Goal: Task Accomplishment & Management: Manage account settings

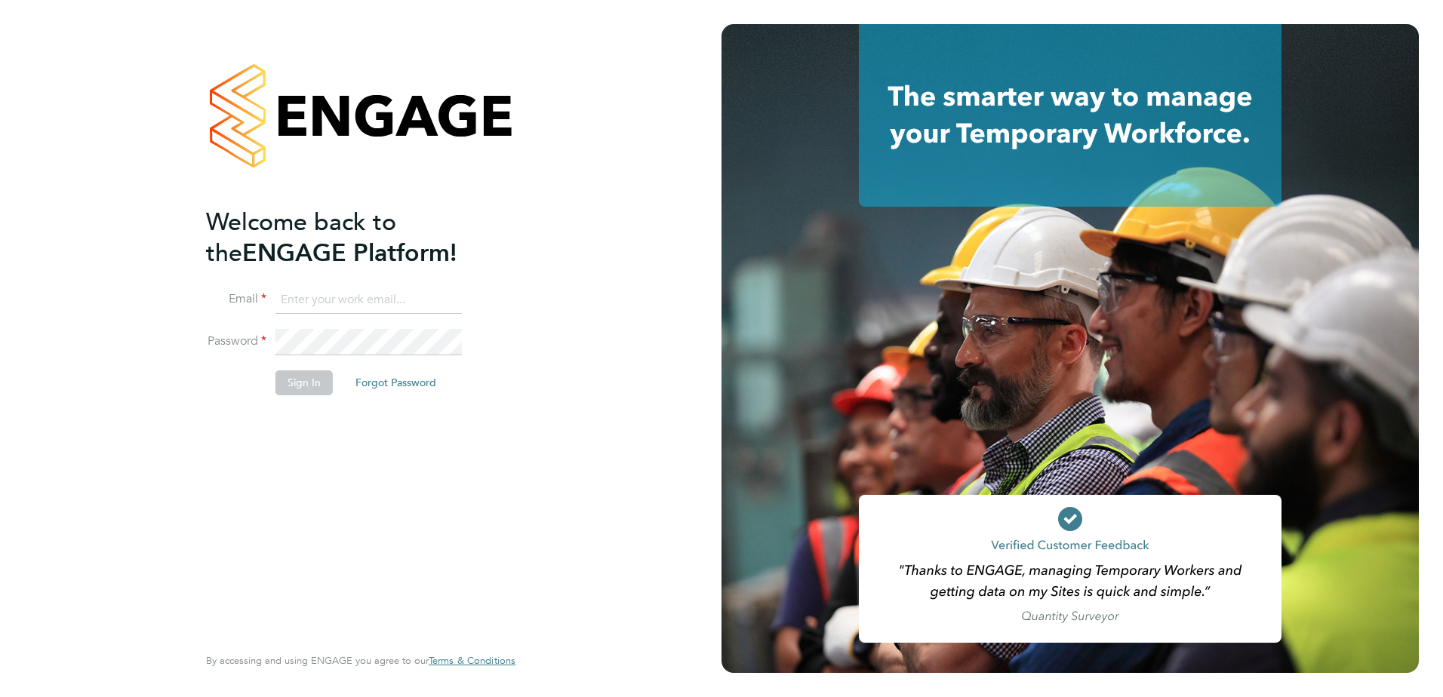
type input "[PERSON_NAME][EMAIL_ADDRESS][PERSON_NAME][DOMAIN_NAME]"
click at [294, 384] on button "Sign In" at bounding box center [303, 383] width 57 height 24
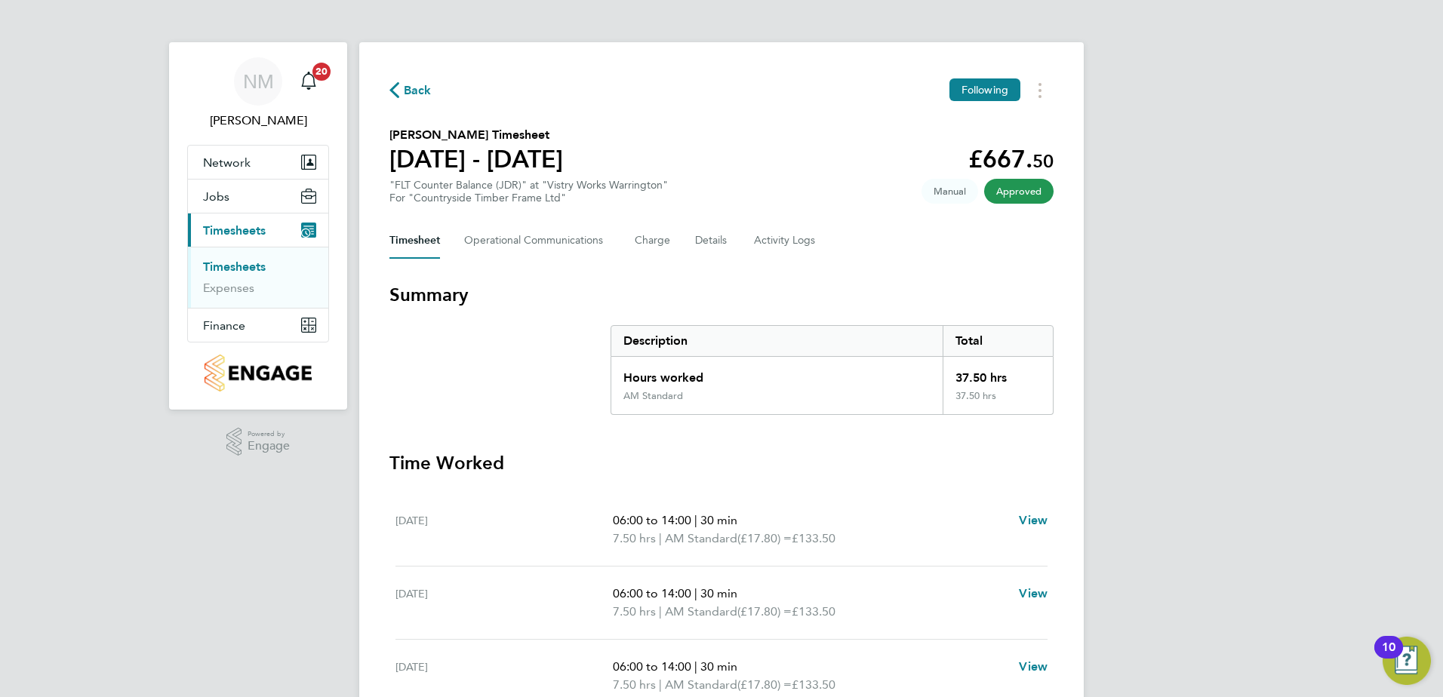
click at [410, 91] on span "Back" at bounding box center [418, 90] width 28 height 18
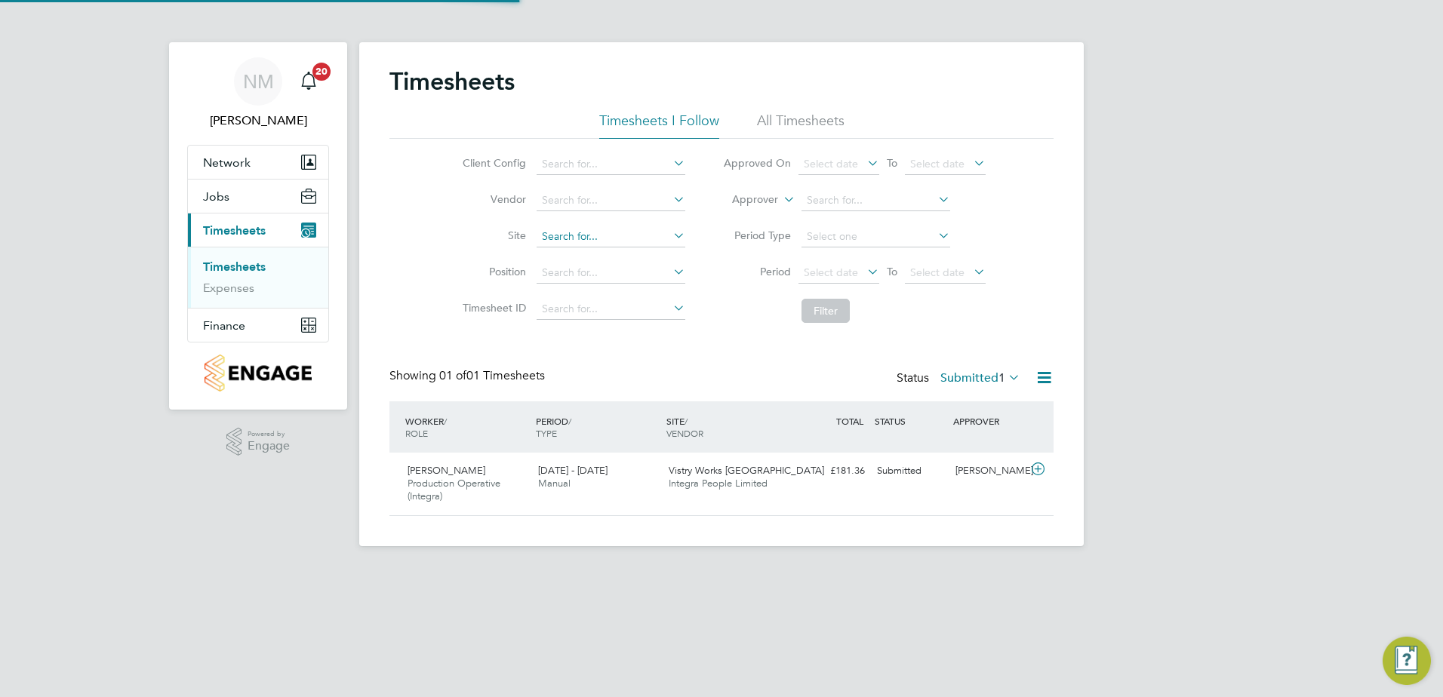
scroll to position [38, 131]
click at [989, 374] on label "Submitted 1" at bounding box center [980, 378] width 80 height 15
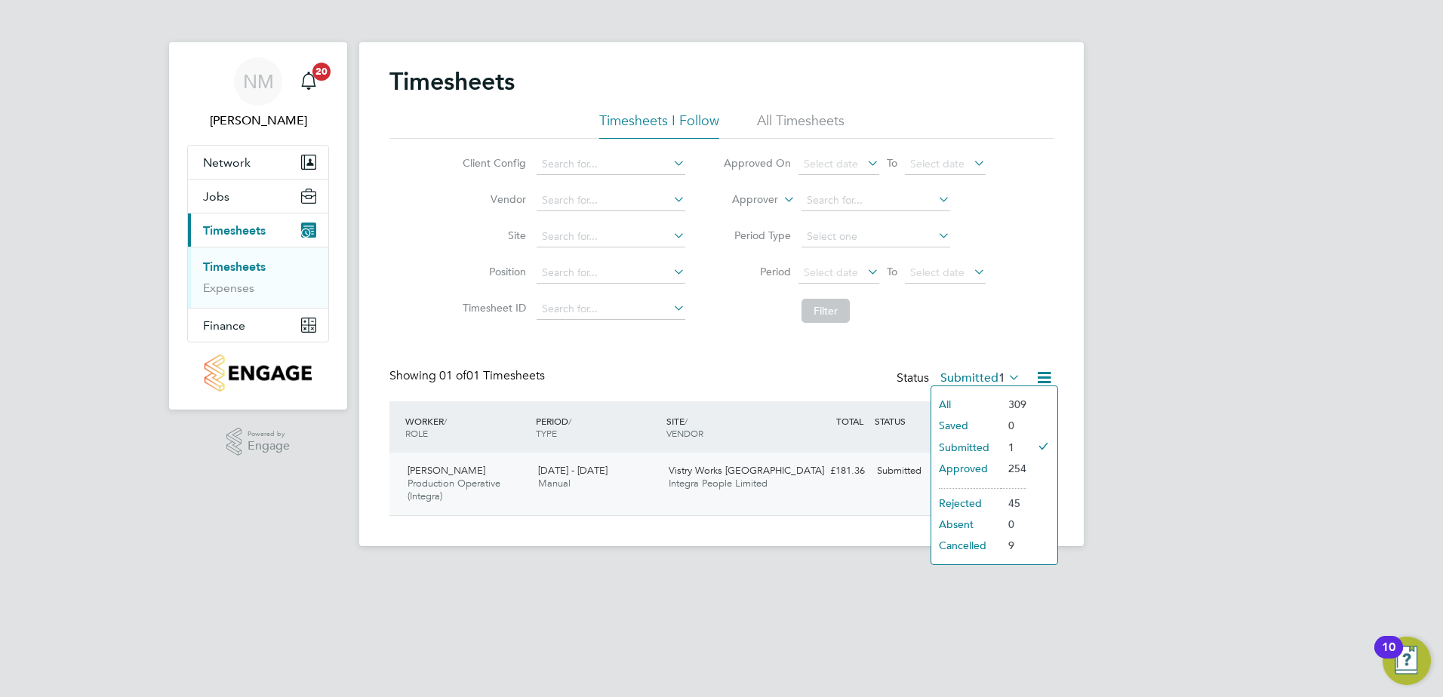
click at [1004, 468] on li "254" at bounding box center [1014, 468] width 26 height 21
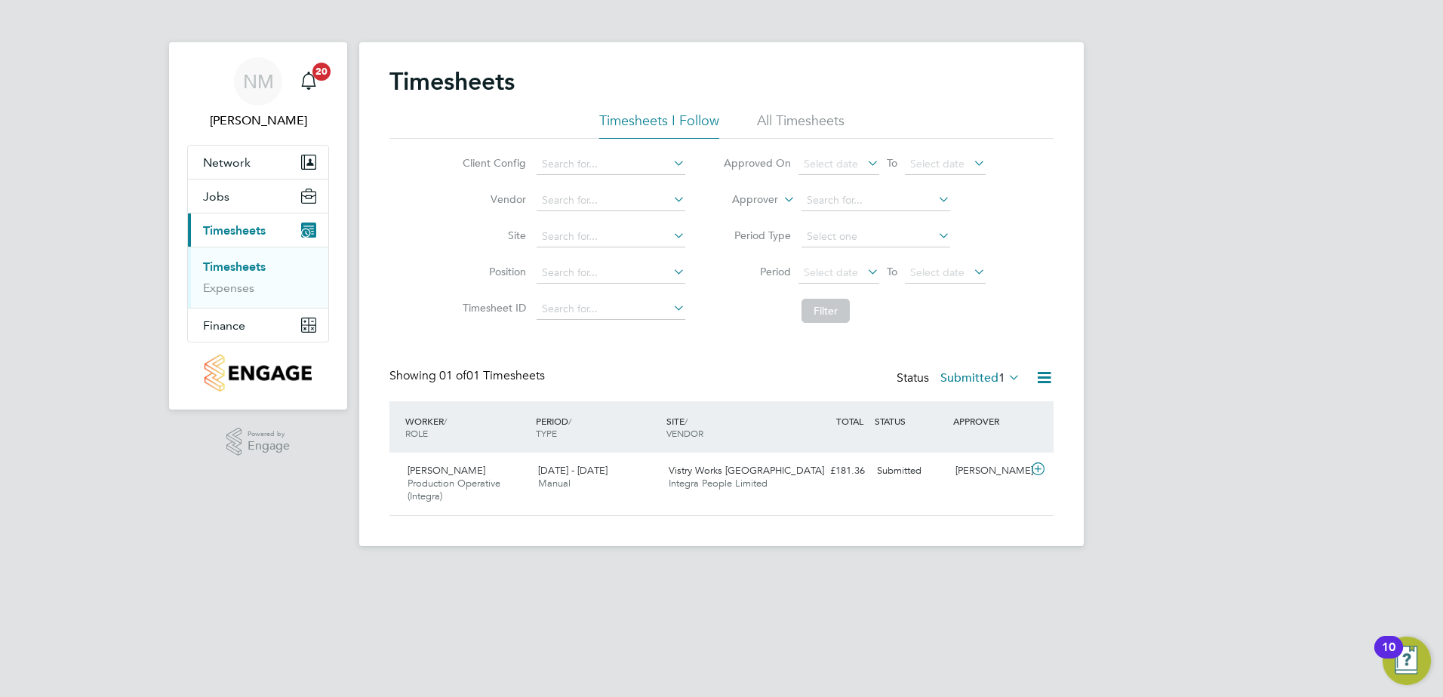
click at [976, 374] on label "Submitted 1" at bounding box center [980, 378] width 80 height 15
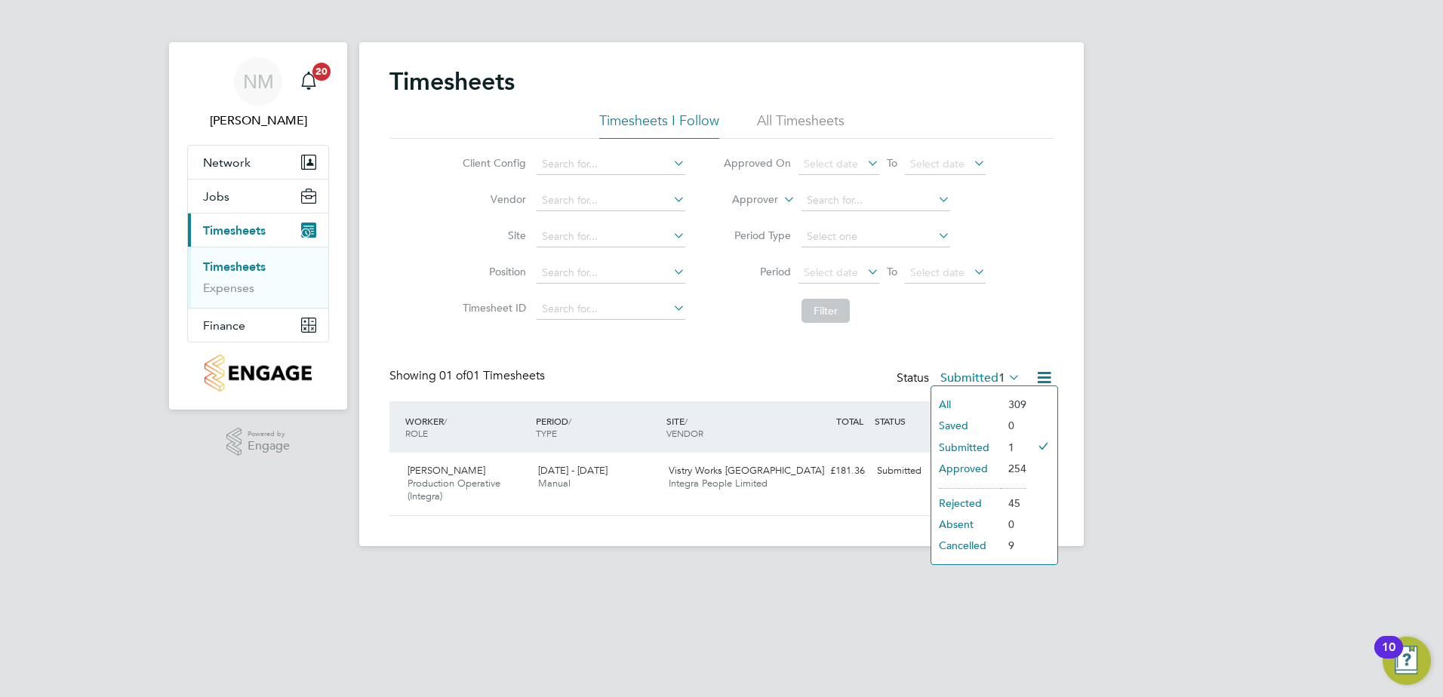
click at [958, 465] on li "Approved" at bounding box center [965, 468] width 69 height 21
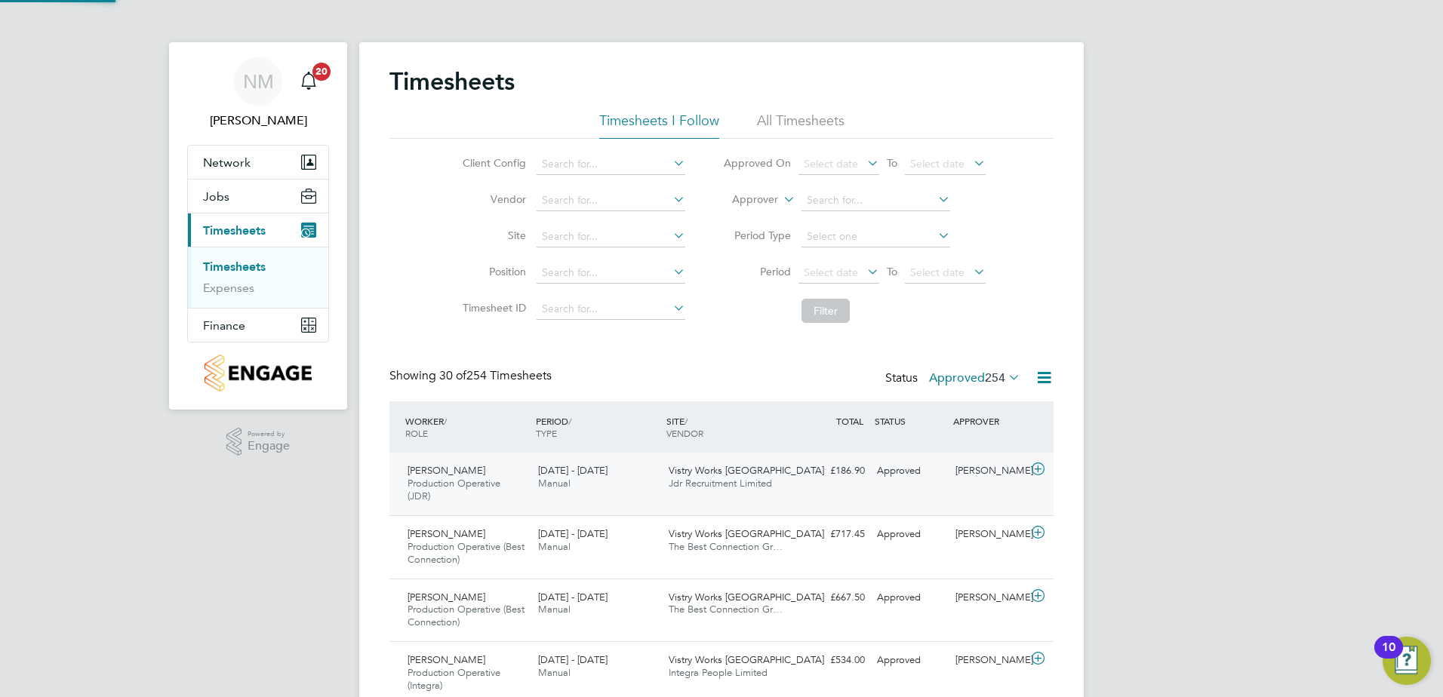
scroll to position [0, 0]
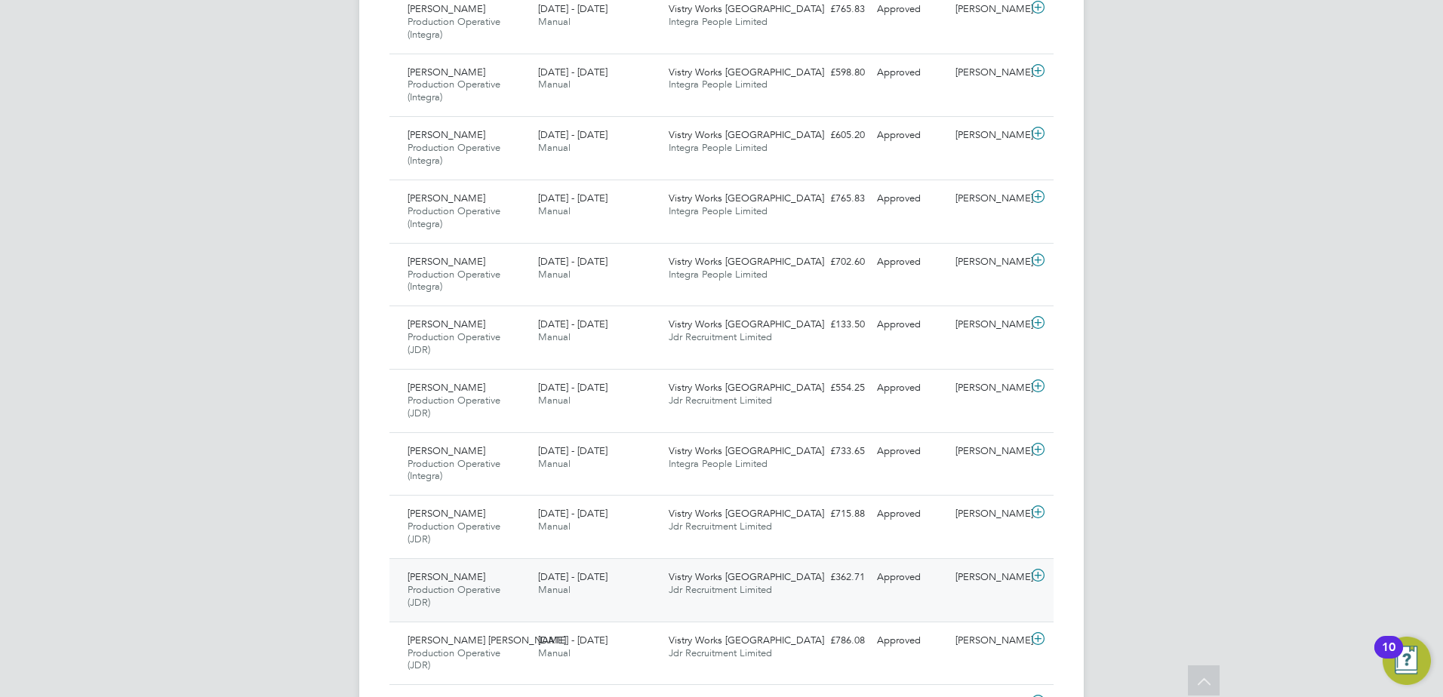
click at [1044, 576] on icon at bounding box center [1038, 576] width 19 height 12
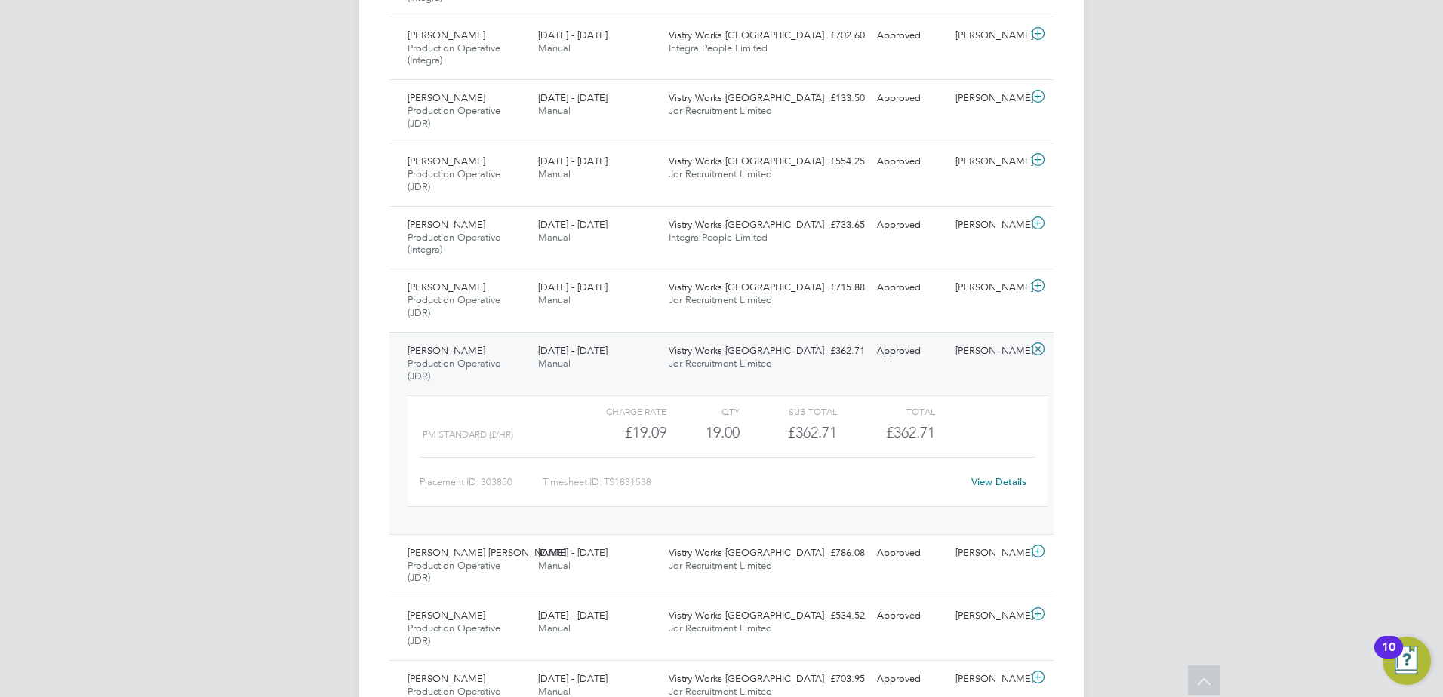
click at [984, 483] on link "View Details" at bounding box center [998, 481] width 55 height 13
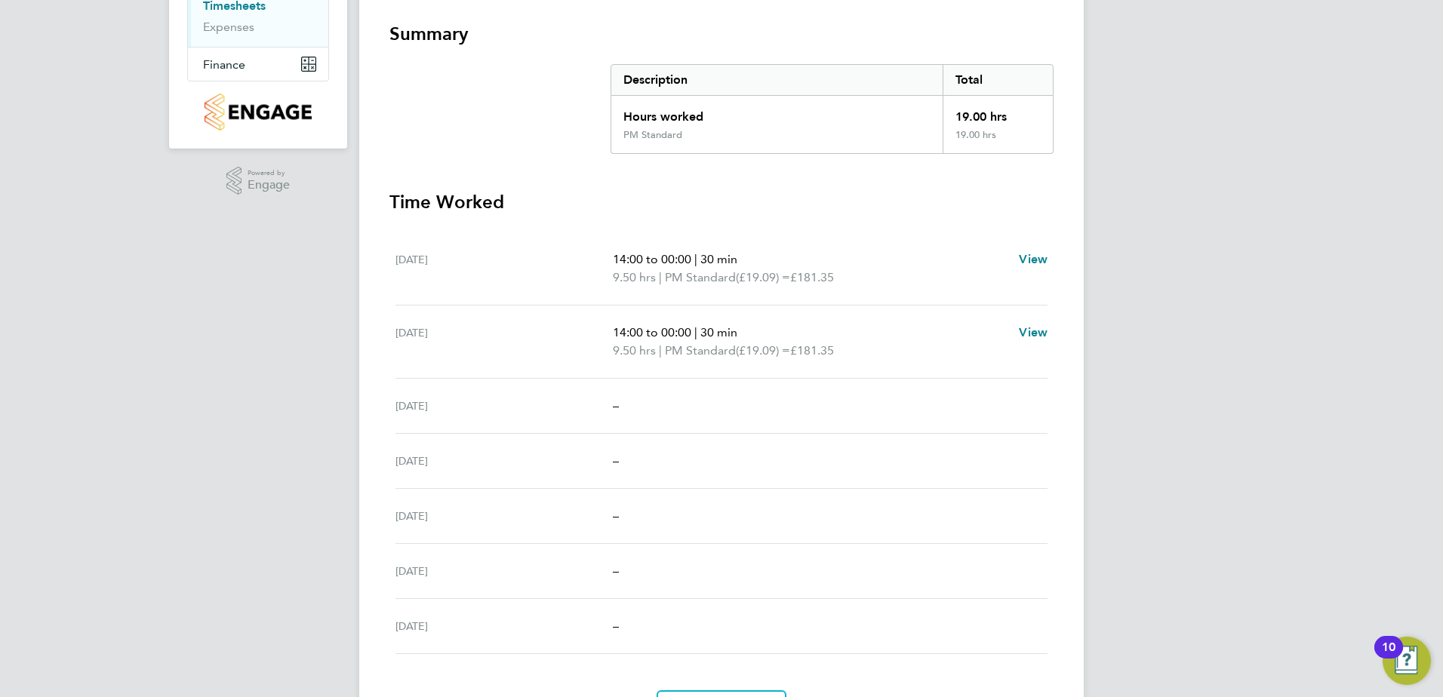
scroll to position [351, 0]
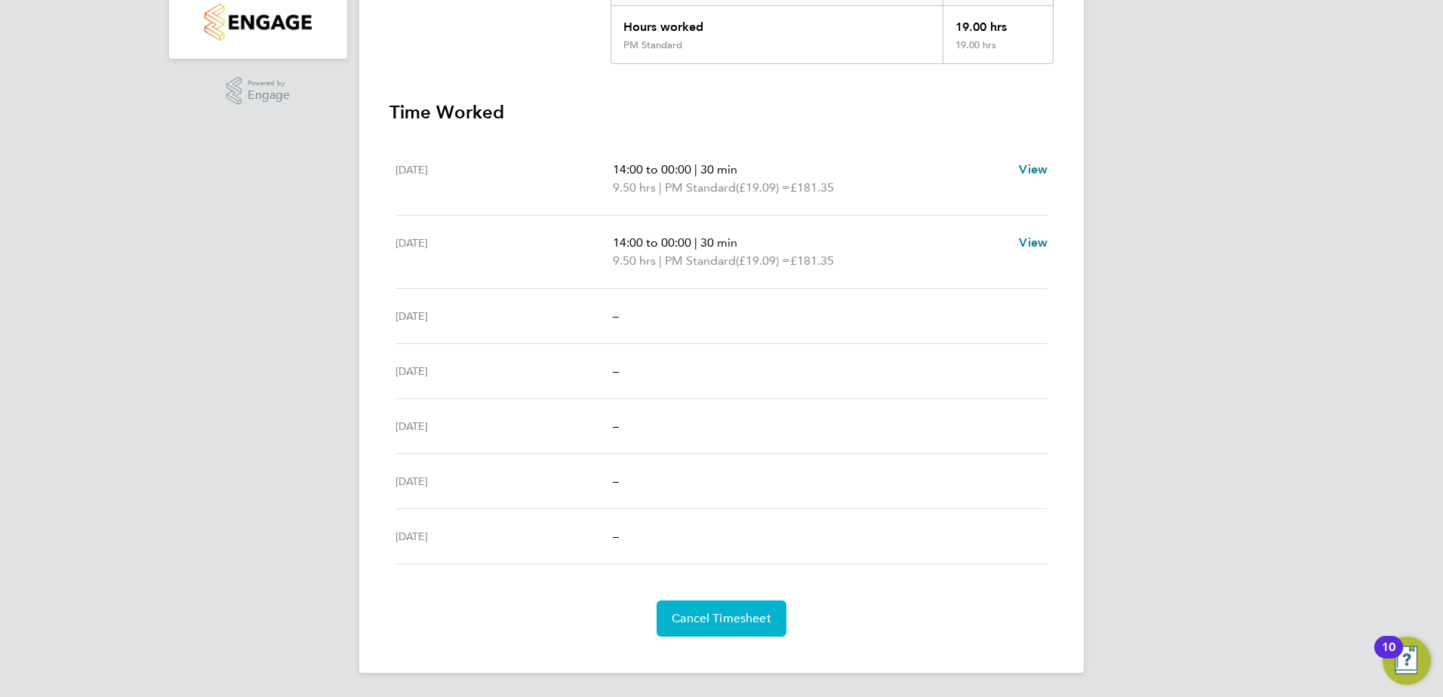
click at [709, 617] on span "Cancel Timesheet" at bounding box center [722, 618] width 100 height 15
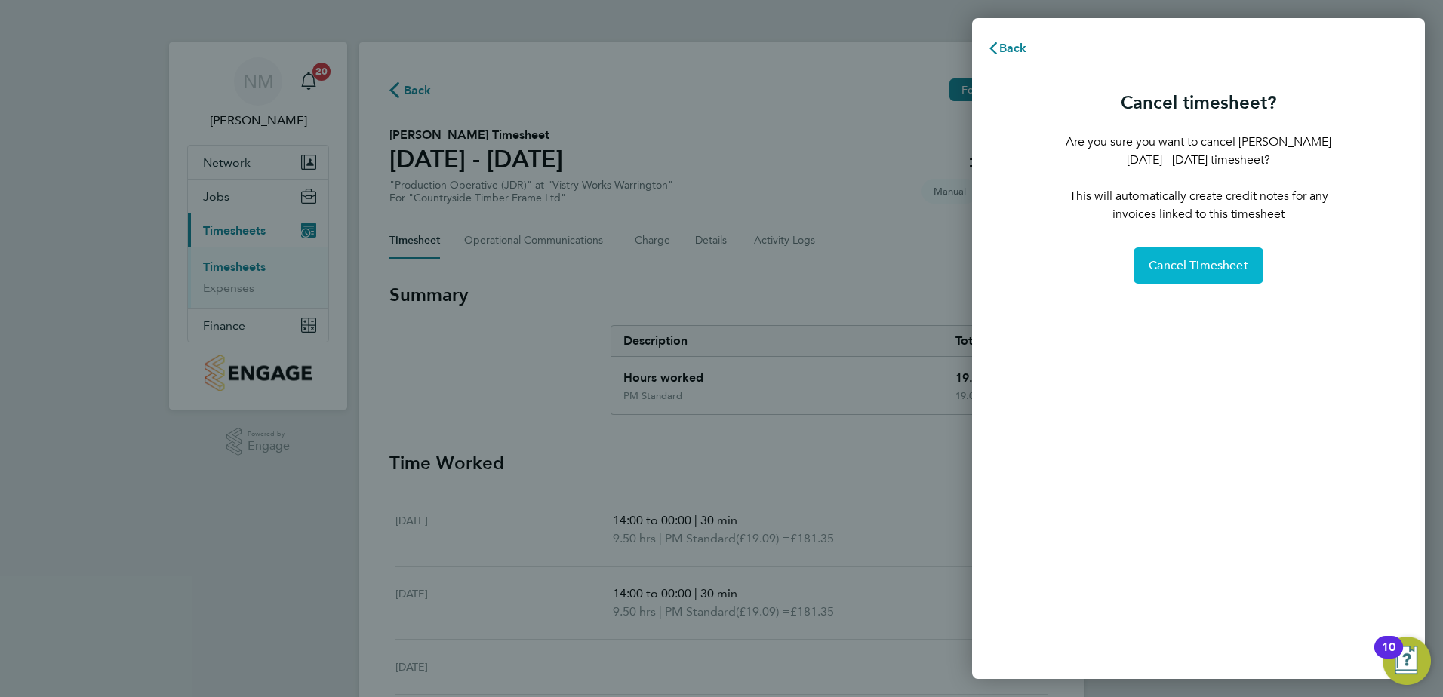
click at [1212, 256] on button "Cancel Timesheet" at bounding box center [1198, 266] width 130 height 36
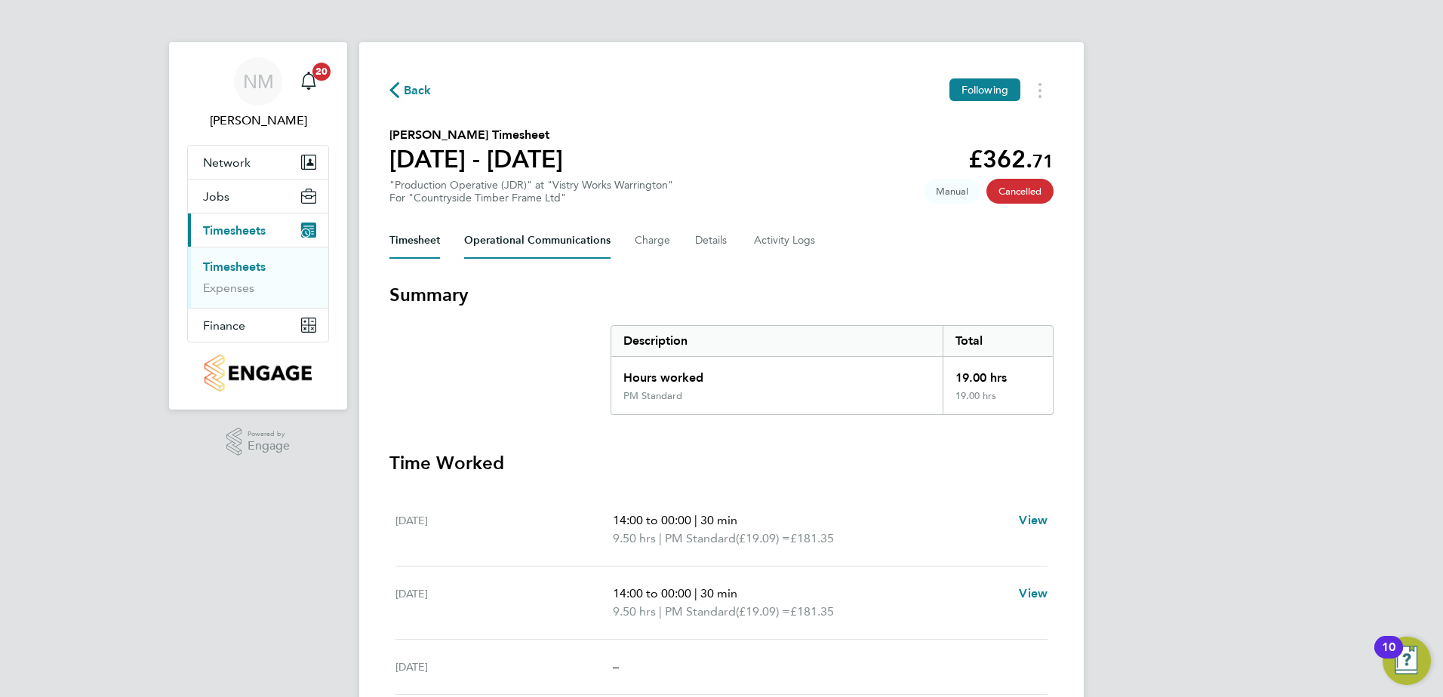
click at [513, 236] on Communications-tab "Operational Communications" at bounding box center [537, 241] width 146 height 36
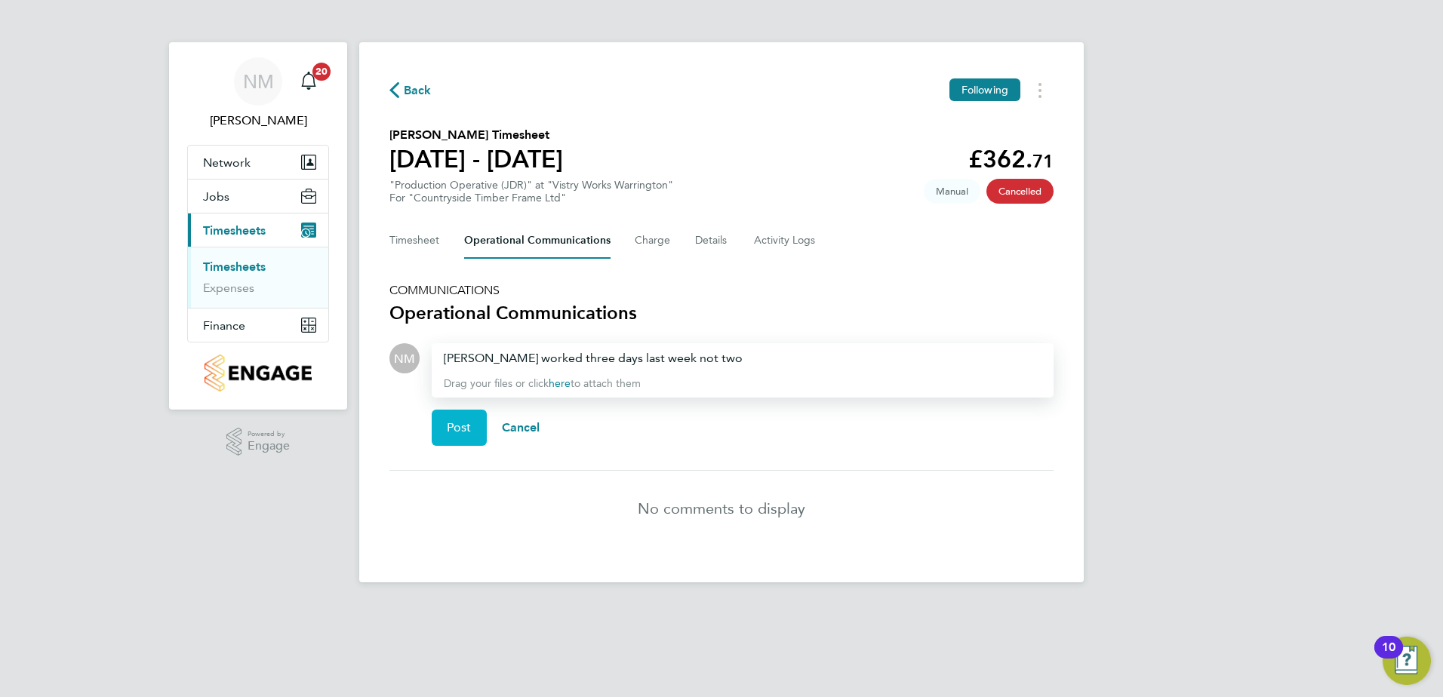
click at [448, 429] on span "Post" at bounding box center [459, 427] width 25 height 15
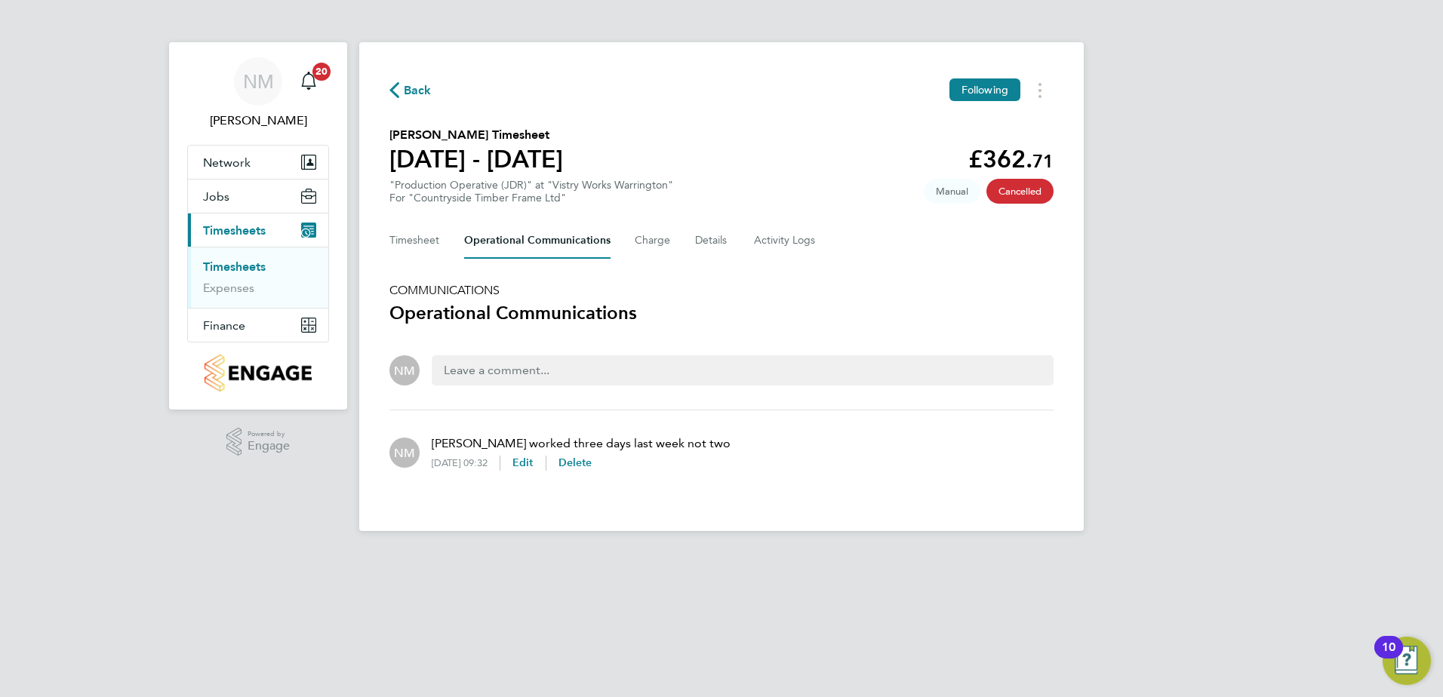
click at [420, 88] on span "Back" at bounding box center [418, 90] width 28 height 18
